Goal: Transaction & Acquisition: Purchase product/service

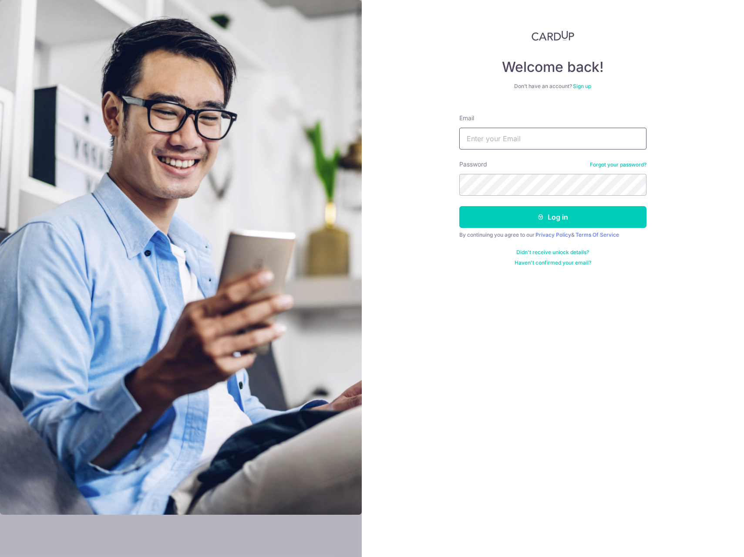
click at [492, 138] on input "Email" at bounding box center [553, 139] width 187 height 22
type input "lim.benjamin@gmail.com"
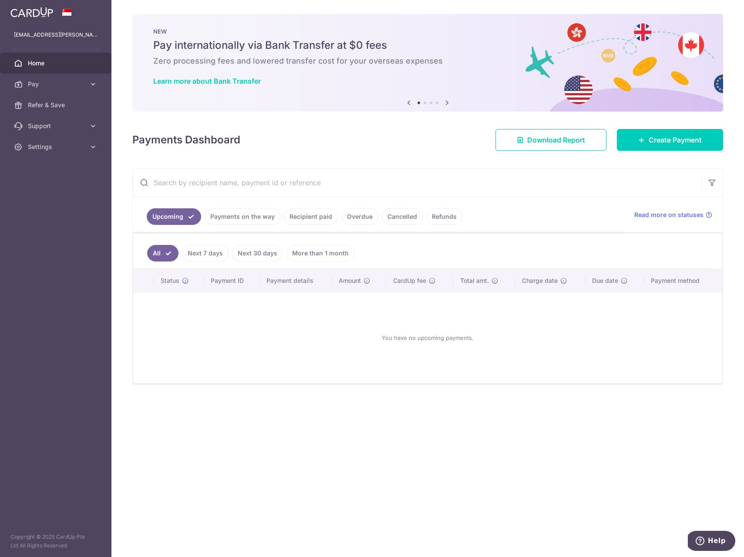
click at [311, 217] on link "Recipient paid" at bounding box center [311, 216] width 54 height 17
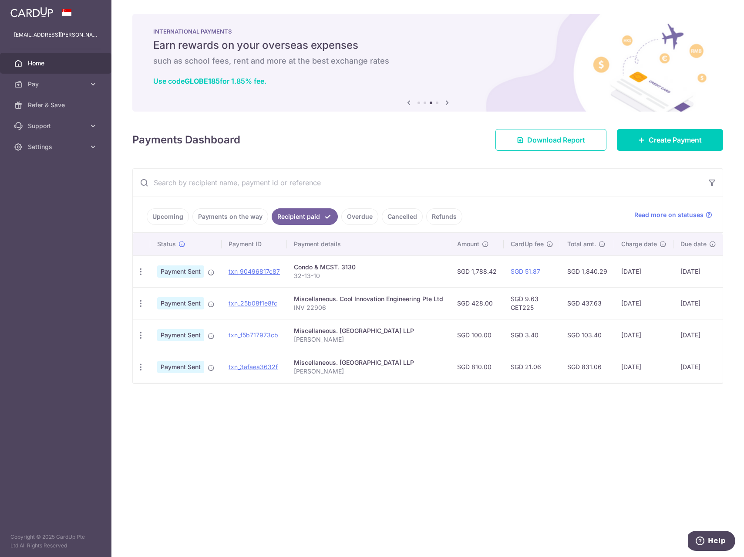
click at [163, 213] on link "Upcoming" at bounding box center [168, 216] width 42 height 17
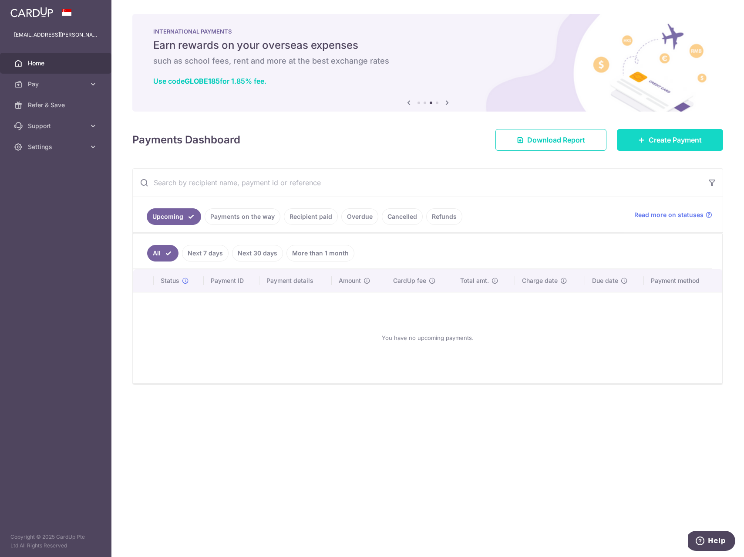
click at [652, 139] on span "Create Payment" at bounding box center [675, 140] width 53 height 10
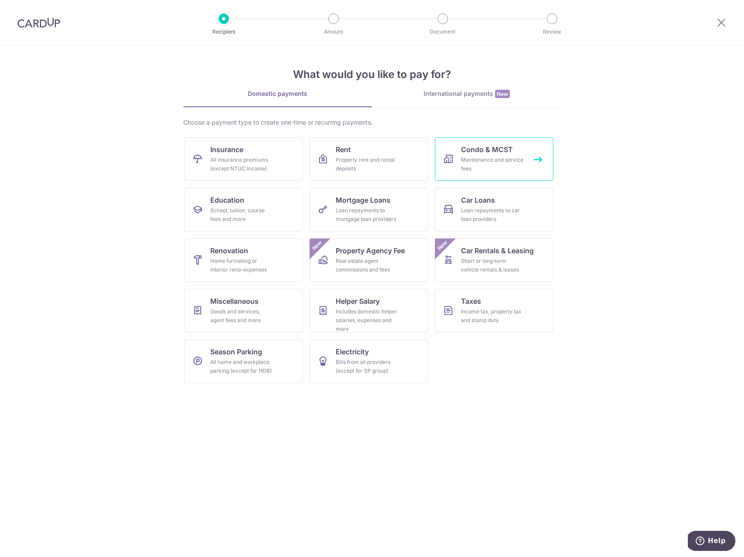
click at [494, 165] on div "Maintenance and service fees" at bounding box center [492, 164] width 63 height 17
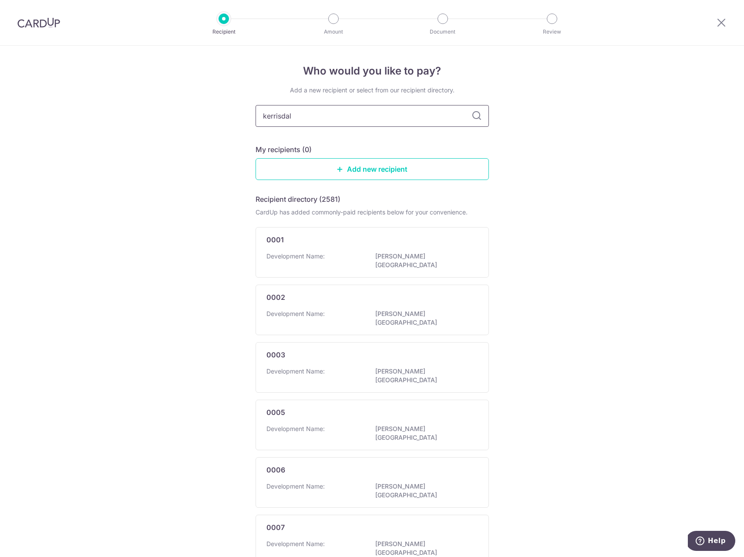
type input "kerrisdale"
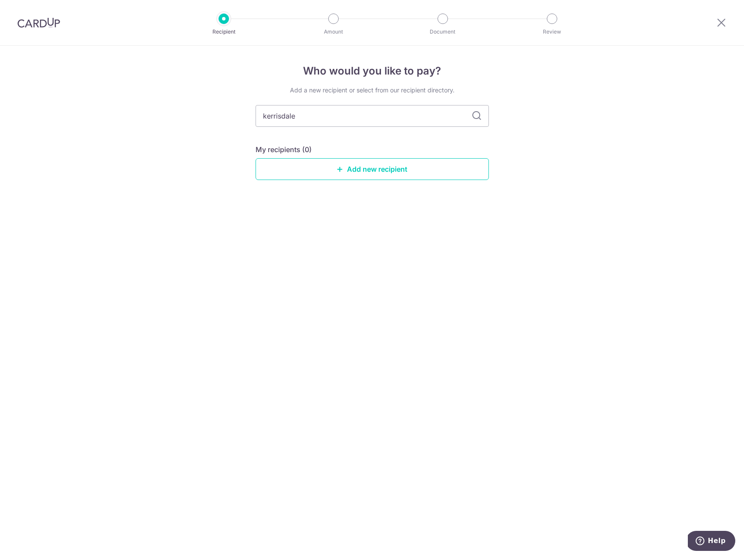
drag, startPoint x: 306, startPoint y: 116, endPoint x: 236, endPoint y: 117, distance: 69.7
click at [236, 117] on div "Who would you like to pay? Add a new recipient or select from our recipient dir…" at bounding box center [372, 301] width 744 height 511
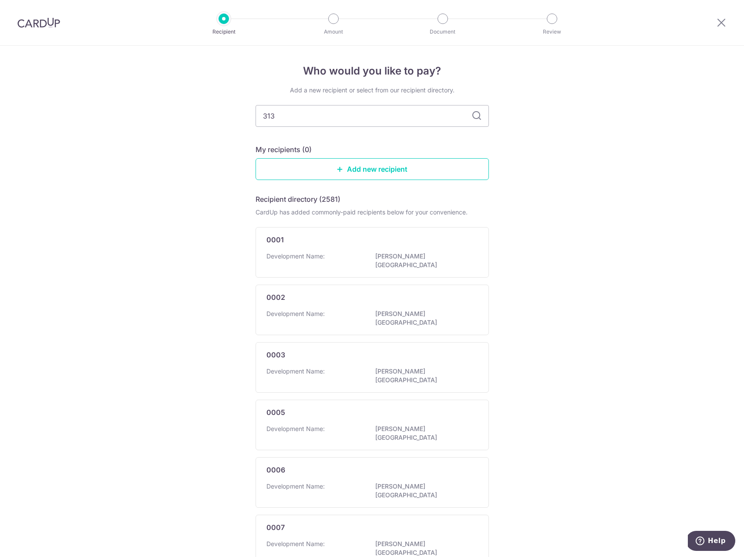
type input "3130"
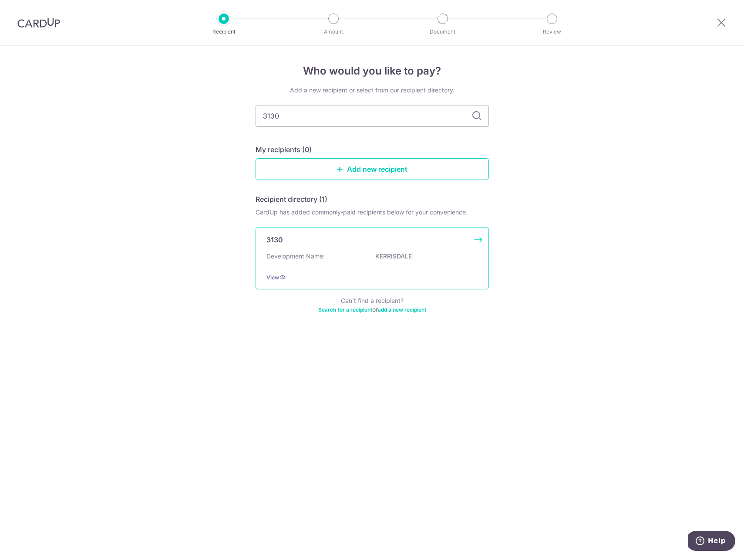
click at [415, 254] on p "KERRISDALE" at bounding box center [424, 256] width 98 height 9
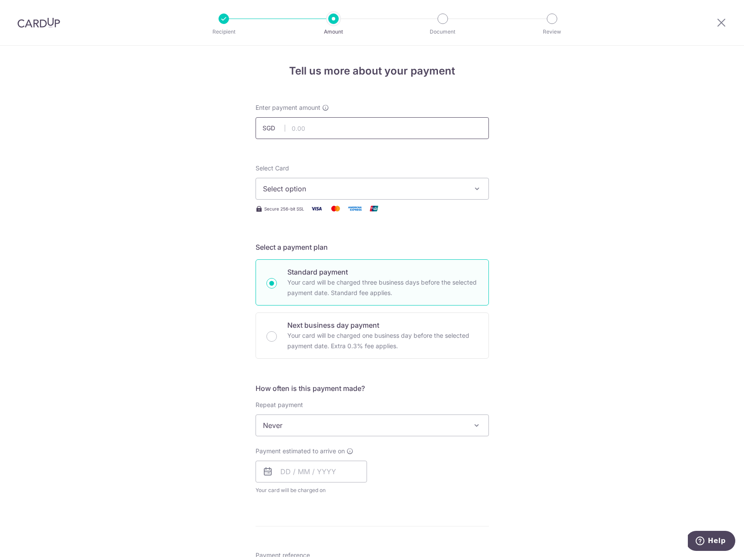
click at [338, 126] on input "text" at bounding box center [372, 128] width 233 height 22
type input "1,608.84"
click at [287, 184] on span "Select option" at bounding box center [364, 188] width 203 height 10
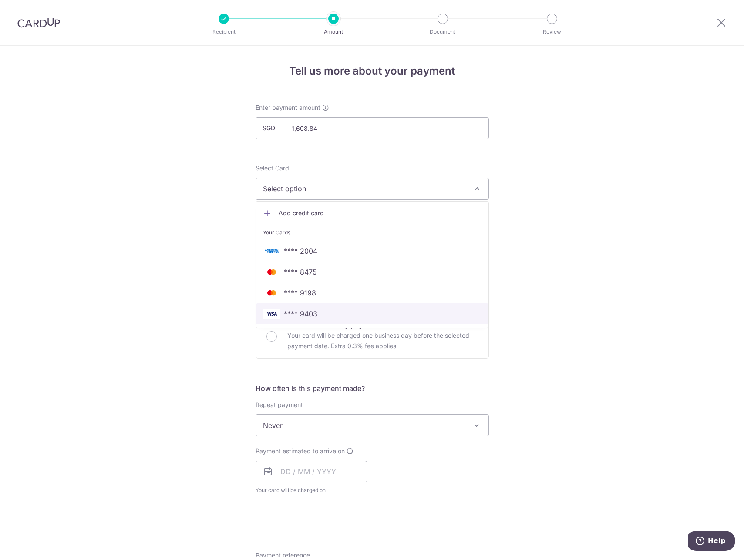
click at [378, 311] on span "**** 9403" at bounding box center [372, 313] width 219 height 10
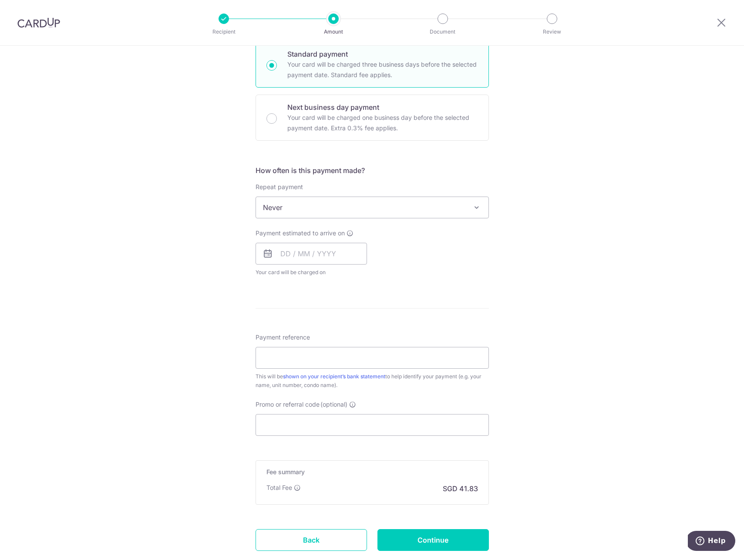
scroll to position [229, 0]
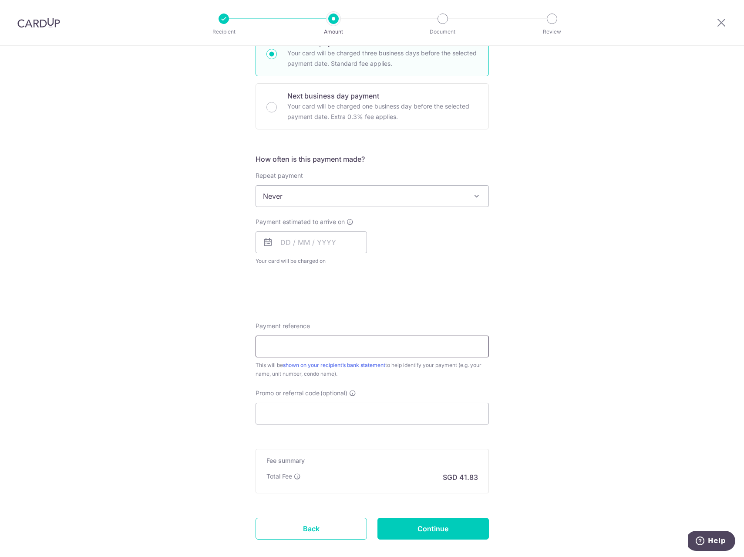
click at [317, 344] on input "Payment reference" at bounding box center [372, 346] width 233 height 22
type input "32-13-10"
click at [546, 343] on div "Tell us more about your payment Enter payment amount SGD 1,608.84 1608.84 Selec…" at bounding box center [372, 211] width 744 height 788
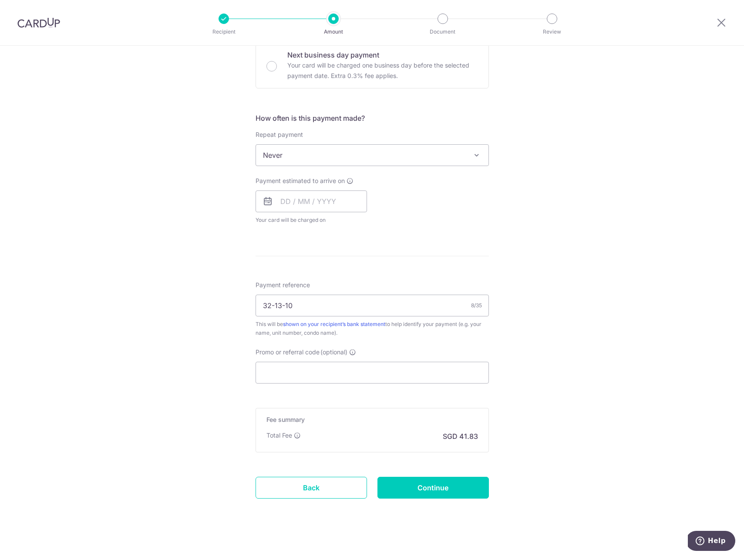
scroll to position [277, 0]
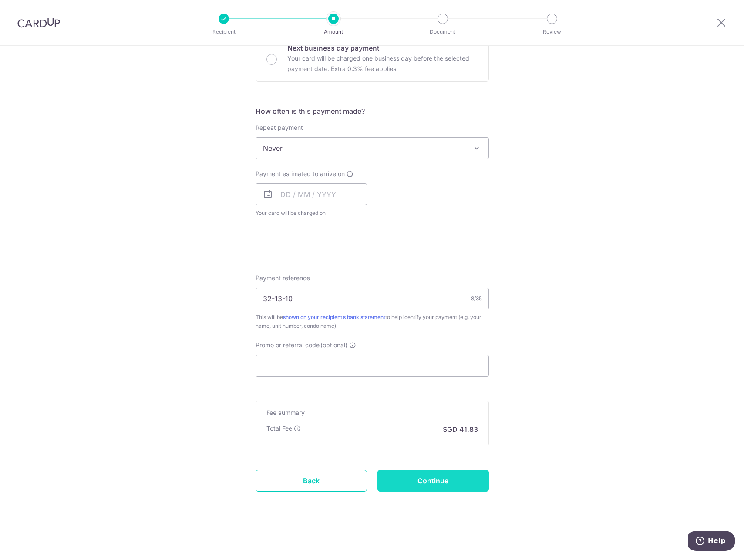
click at [467, 481] on input "Continue" at bounding box center [434, 481] width 112 height 22
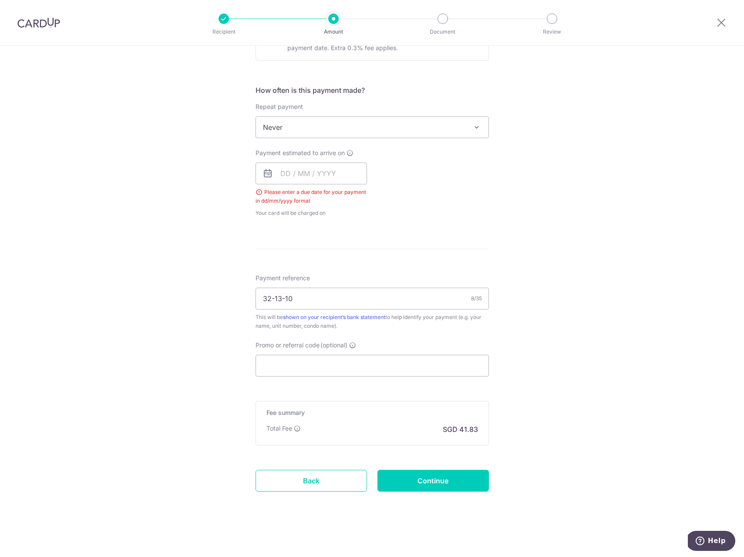
scroll to position [145, 0]
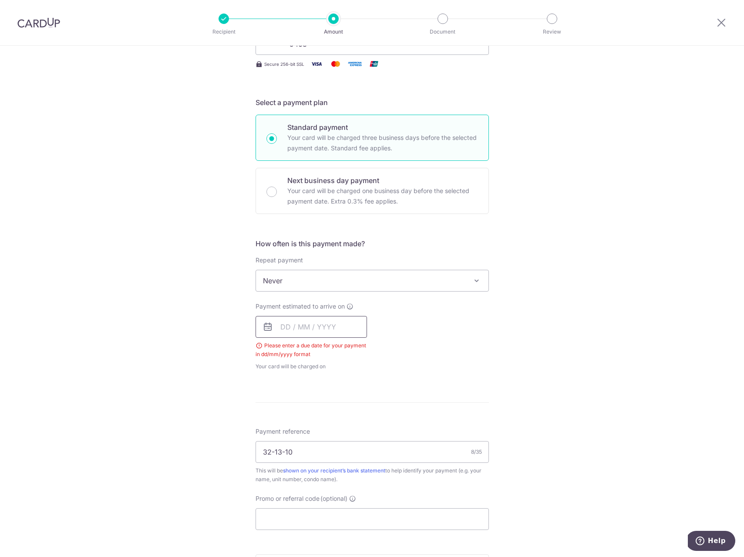
click at [281, 324] on input "text" at bounding box center [312, 327] width 112 height 22
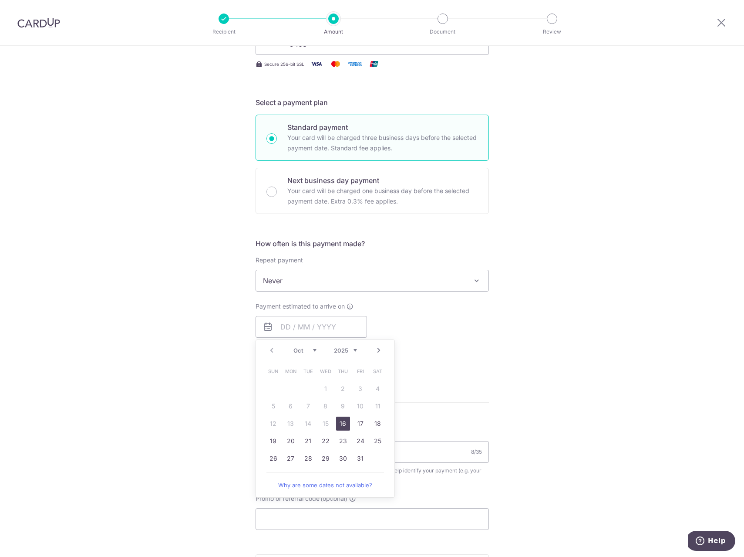
click at [339, 424] on link "16" at bounding box center [343, 423] width 14 height 14
type input "[DATE]"
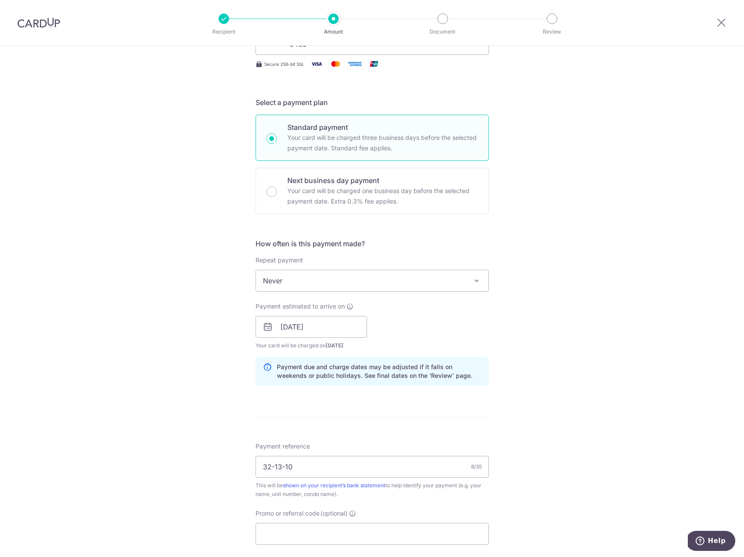
click at [660, 328] on div "Tell us more about your payment Enter payment amount SGD 1,608.84 1608.84 Selec…" at bounding box center [372, 313] width 744 height 824
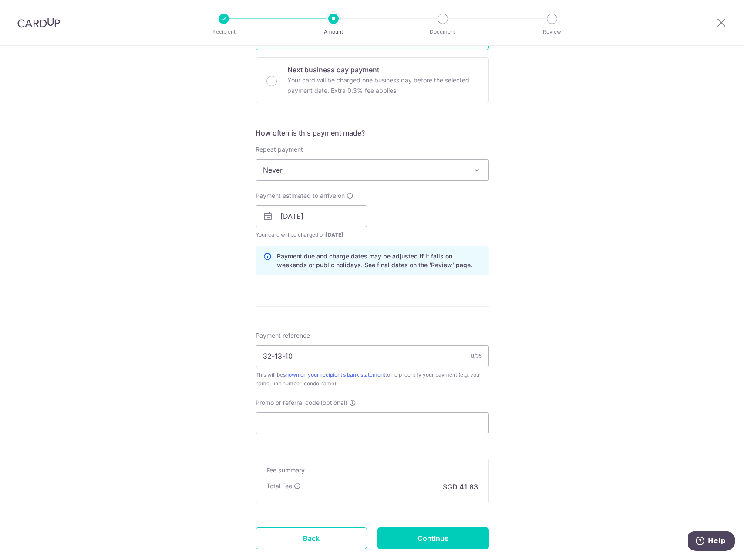
scroll to position [313, 0]
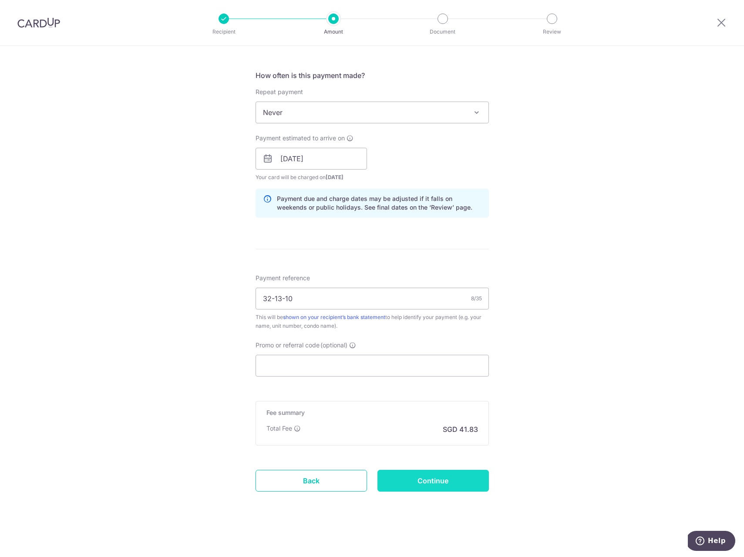
click at [459, 480] on input "Continue" at bounding box center [434, 481] width 112 height 22
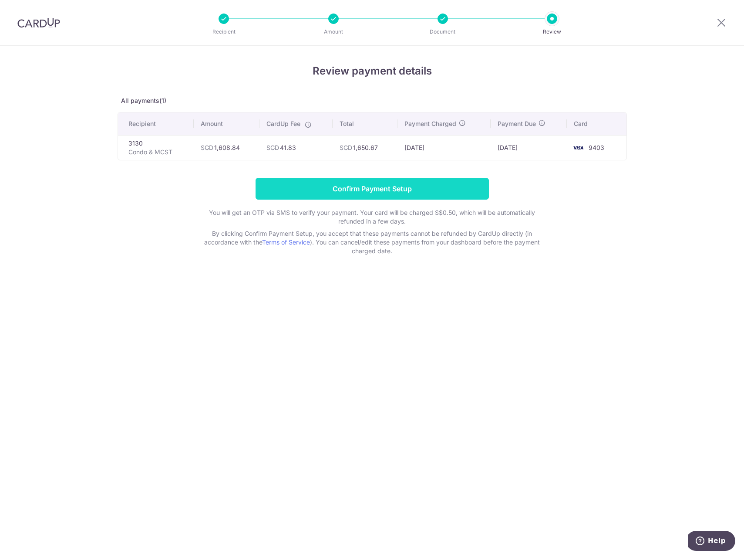
click at [349, 183] on input "Confirm Payment Setup" at bounding box center [372, 189] width 233 height 22
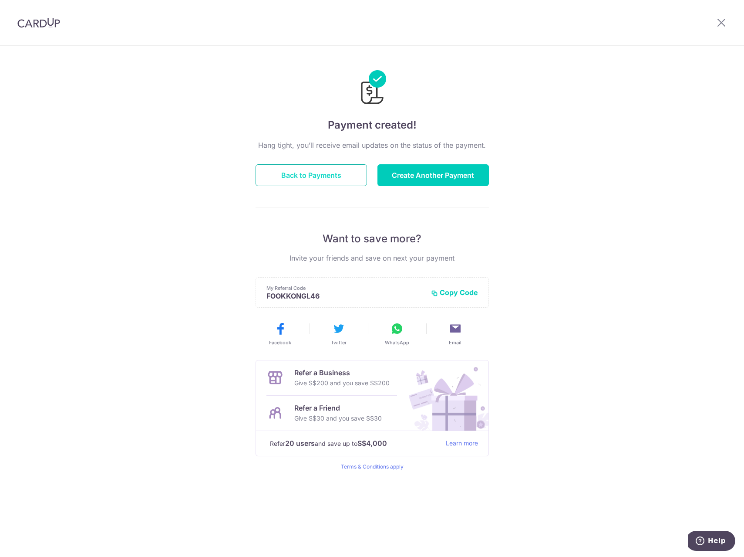
click at [291, 175] on button "Back to Payments" at bounding box center [312, 175] width 112 height 22
